Goal: Task Accomplishment & Management: Use online tool/utility

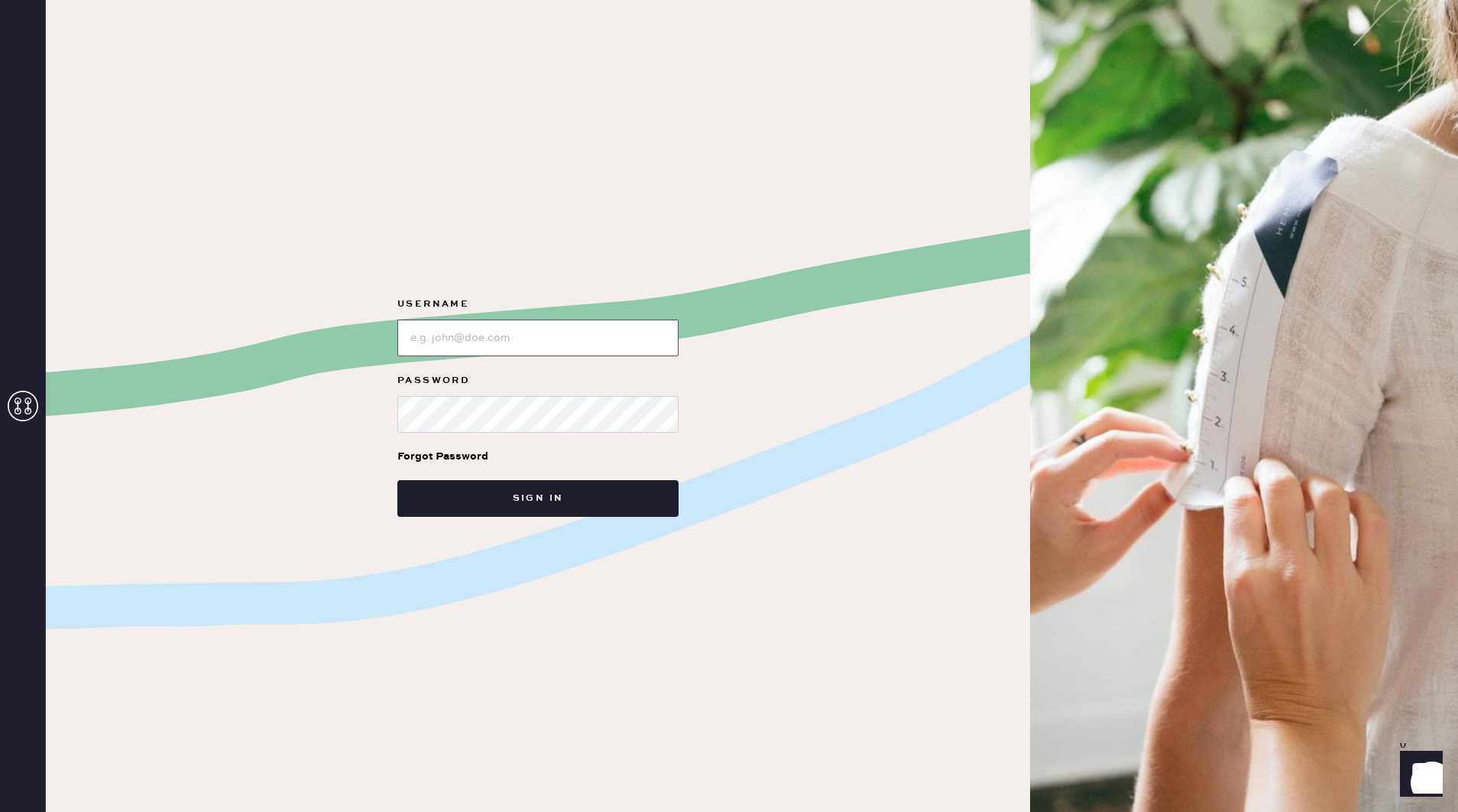
type input "reformationcharleston"
click at [571, 486] on button "Sign in" at bounding box center [537, 499] width 281 height 37
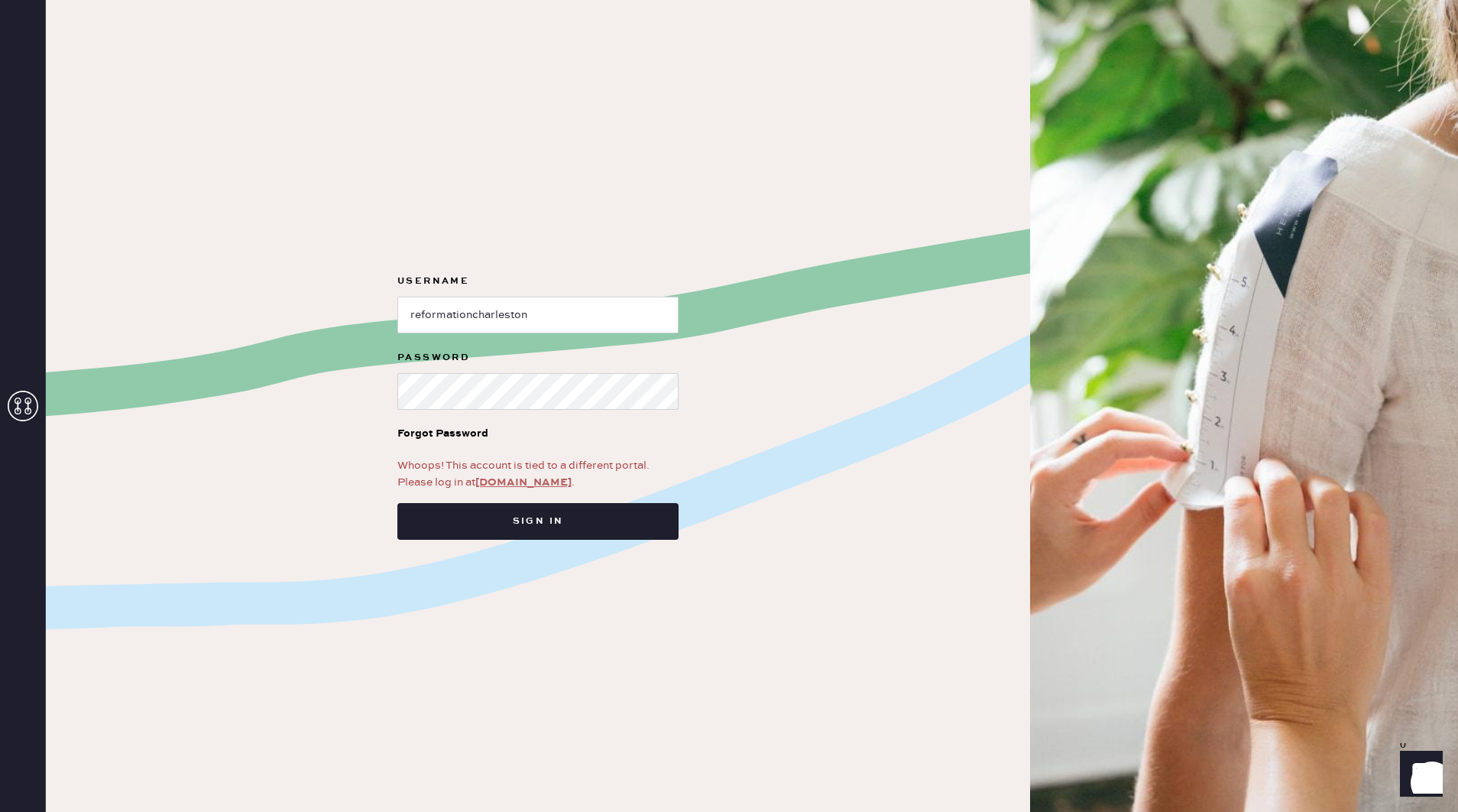
click at [529, 481] on link "[DOMAIN_NAME]" at bounding box center [523, 482] width 96 height 14
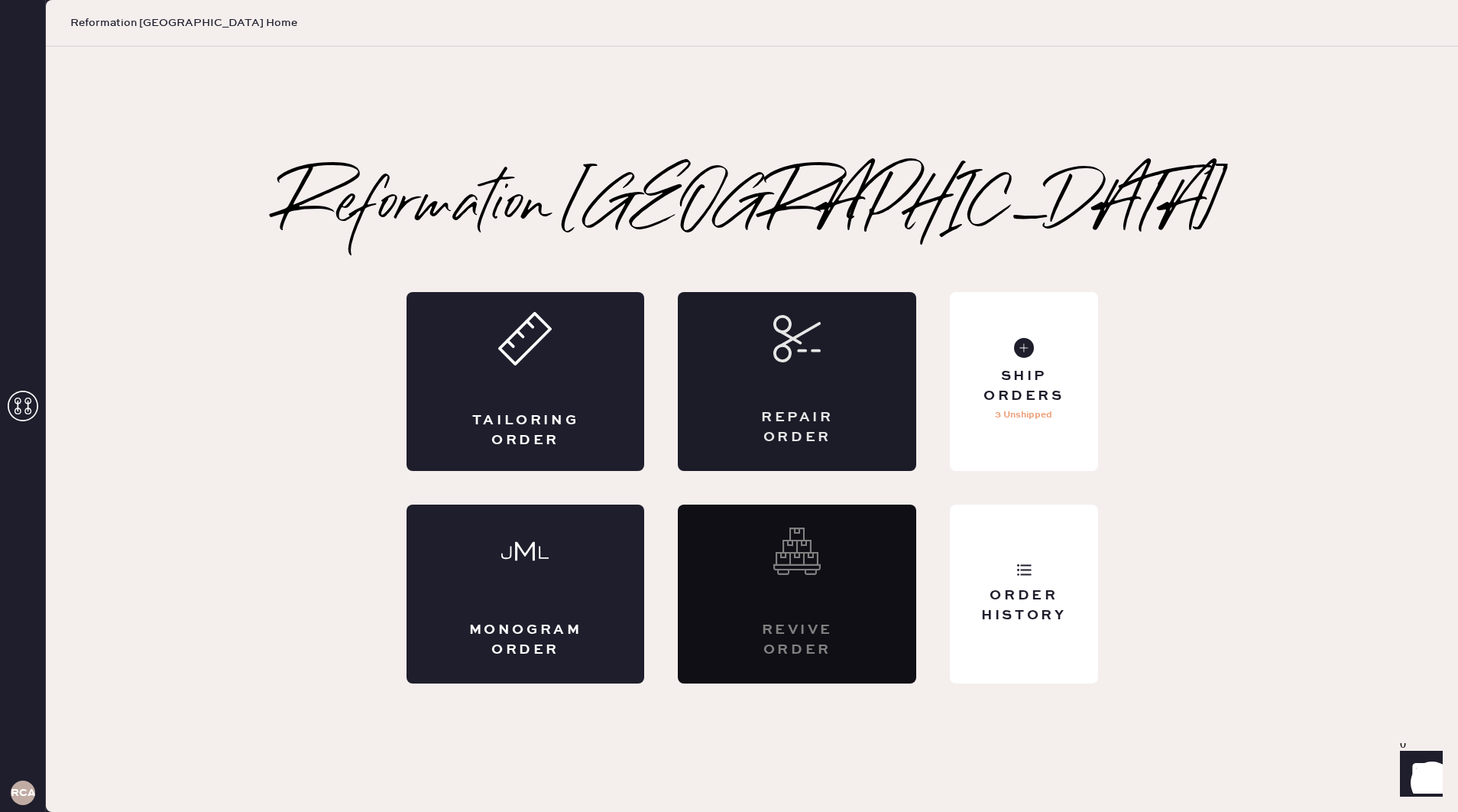
click at [865, 363] on div "Repair Order" at bounding box center [796, 382] width 239 height 179
click at [1051, 344] on div "Ship Orders 3 Unshipped" at bounding box center [1024, 382] width 147 height 179
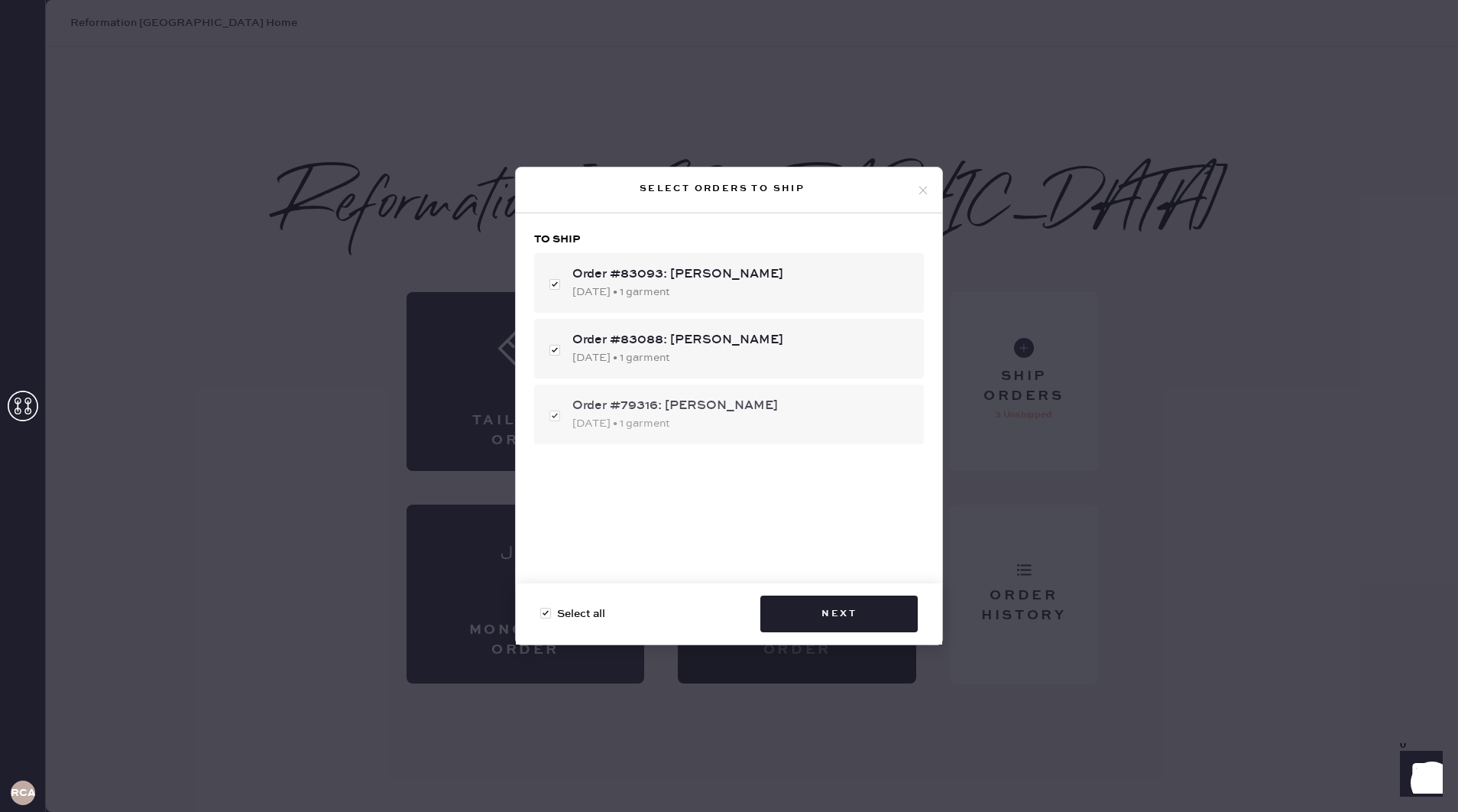
click at [555, 416] on div "Order #79316: olivia kadlecek 05/03/2025 • 1 garment" at bounding box center [729, 414] width 390 height 60
checkbox input "false"
click at [838, 610] on button "Next" at bounding box center [839, 614] width 158 height 37
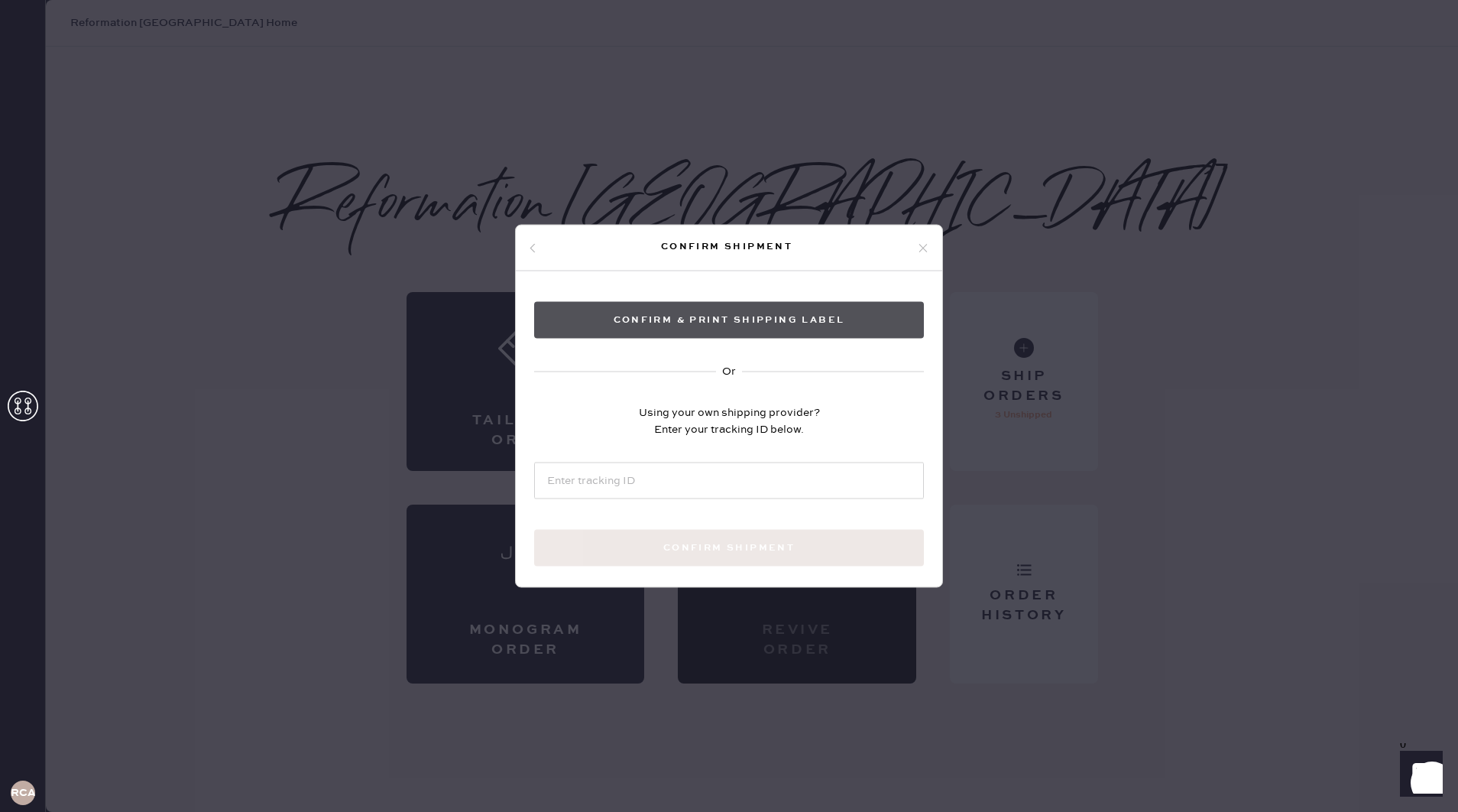
click at [782, 319] on button "Confirm & Print shipping label" at bounding box center [729, 321] width 390 height 37
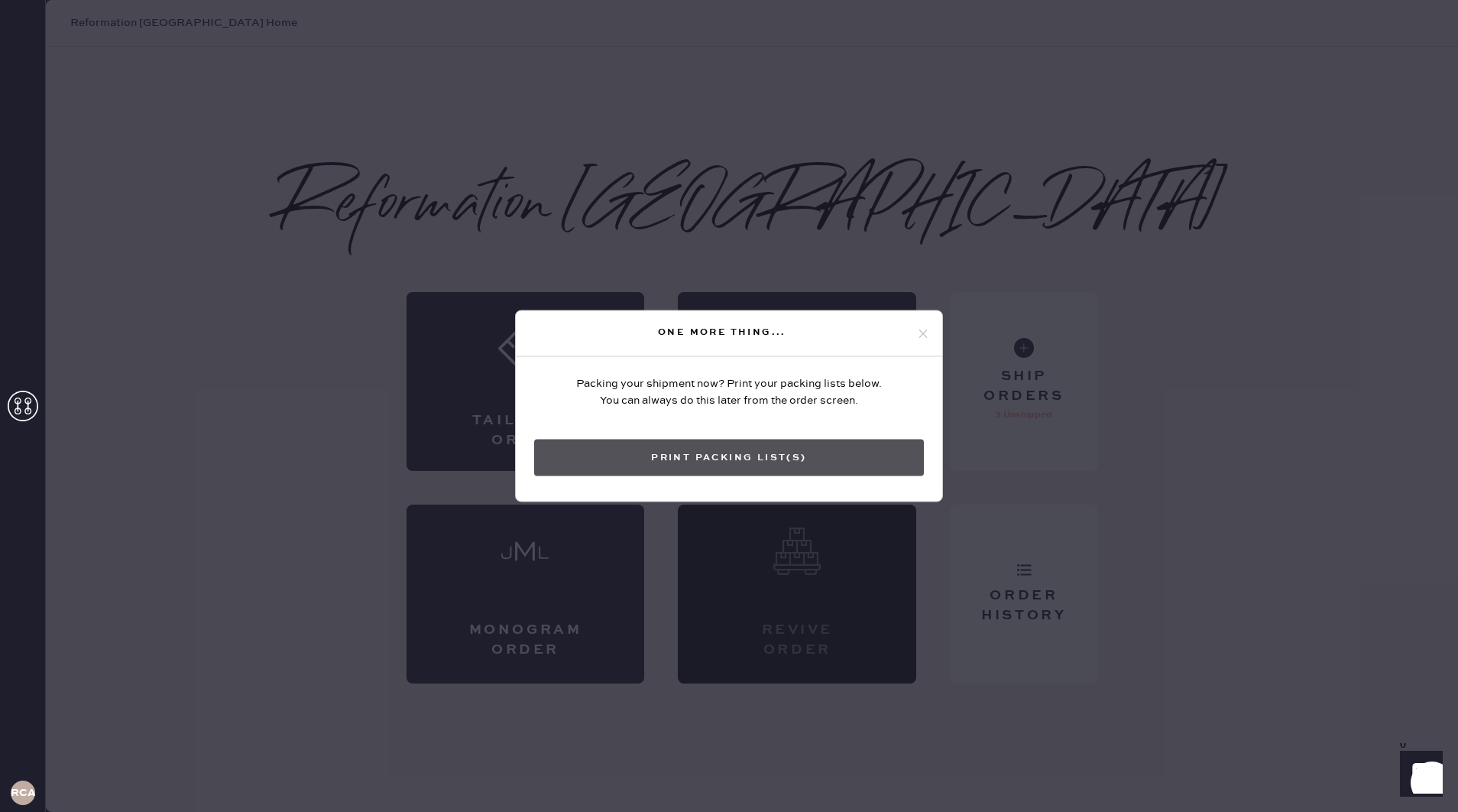
click at [740, 459] on button "Print Packing List(s)" at bounding box center [729, 458] width 390 height 37
